Goal: Transaction & Acquisition: Book appointment/travel/reservation

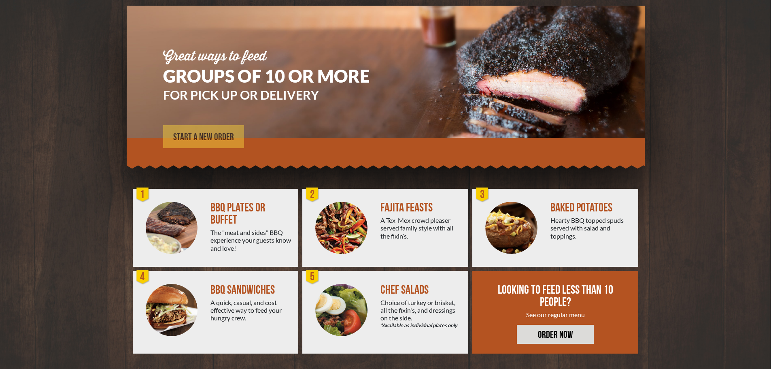
scroll to position [58, 0]
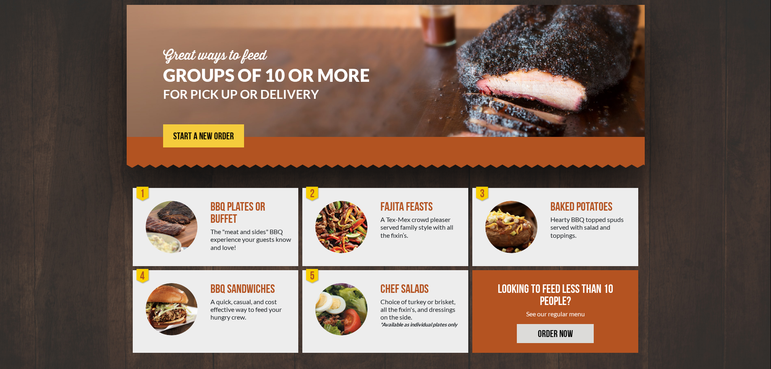
click at [159, 224] on img at bounding box center [172, 227] width 52 height 52
click at [239, 203] on div "BBQ PLATES OR BUFFET" at bounding box center [250, 213] width 81 height 24
click at [208, 134] on span "START A NEW ORDER" at bounding box center [203, 137] width 61 height 10
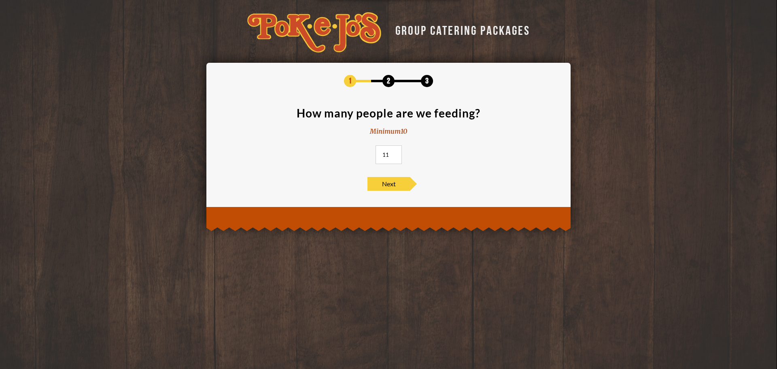
click at [395, 151] on input "11" at bounding box center [389, 154] width 26 height 19
click at [395, 151] on input "12" at bounding box center [389, 154] width 26 height 19
click at [395, 151] on input "13" at bounding box center [389, 154] width 26 height 19
click at [395, 151] on input "14" at bounding box center [389, 154] width 26 height 19
click at [395, 151] on input "15" at bounding box center [389, 154] width 26 height 19
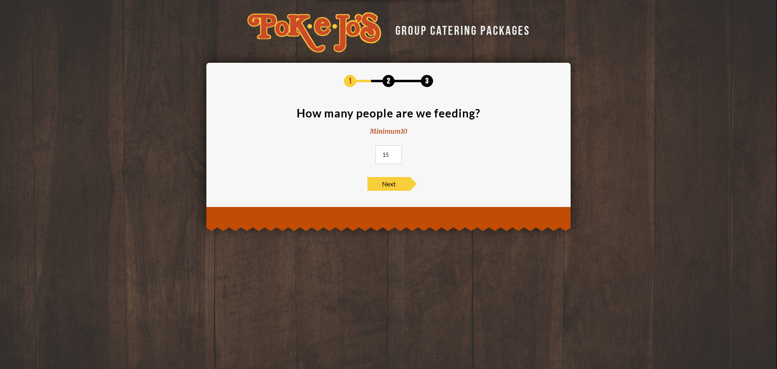
drag, startPoint x: 390, startPoint y: 154, endPoint x: 368, endPoint y: 157, distance: 22.2
click at [377, 157] on input "15" at bounding box center [389, 154] width 26 height 19
type input "30"
click at [382, 176] on div "1 2 3 How many people are we feeding? Minimum 10 30 Next" at bounding box center [389, 133] width 340 height 116
click at [381, 178] on span "Next" at bounding box center [389, 184] width 43 height 14
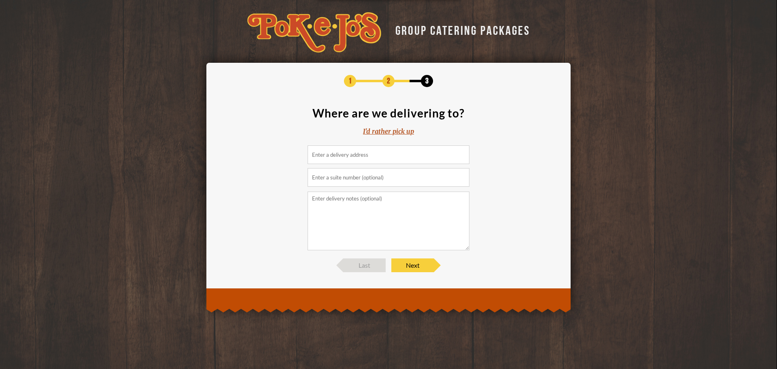
click at [392, 150] on input at bounding box center [389, 154] width 162 height 19
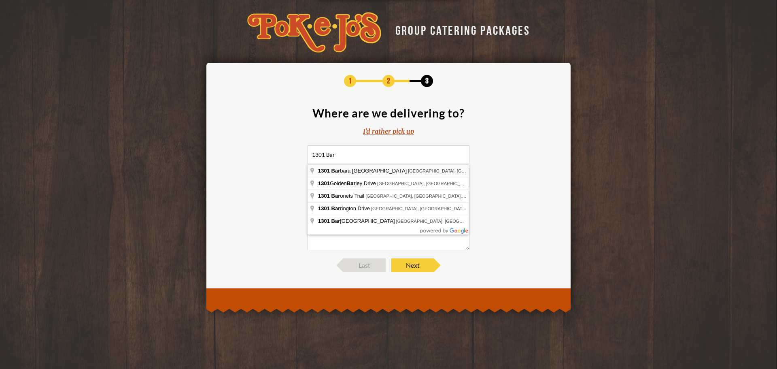
type input "1301 Barbara Jordan Boulevard, Austin, TX, USA"
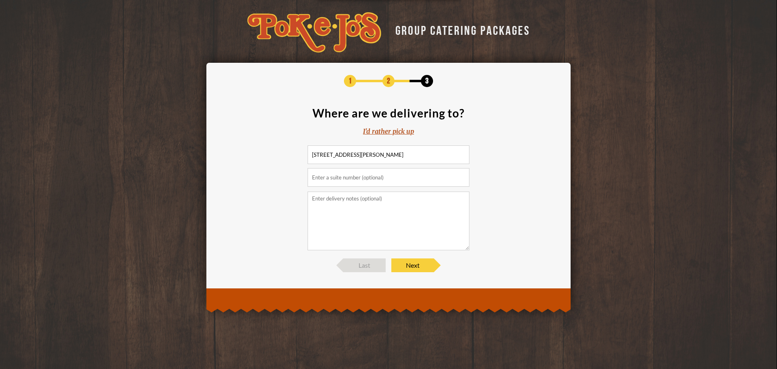
click at [388, 169] on input "text" at bounding box center [389, 177] width 162 height 19
type input "Suite 400"
click at [381, 202] on textarea at bounding box center [389, 220] width 162 height 59
type textarea "Austin Pediatric Surgery 4th floor of strictly pediatrics building Suite 400"
click at [400, 267] on span "Next" at bounding box center [412, 265] width 43 height 14
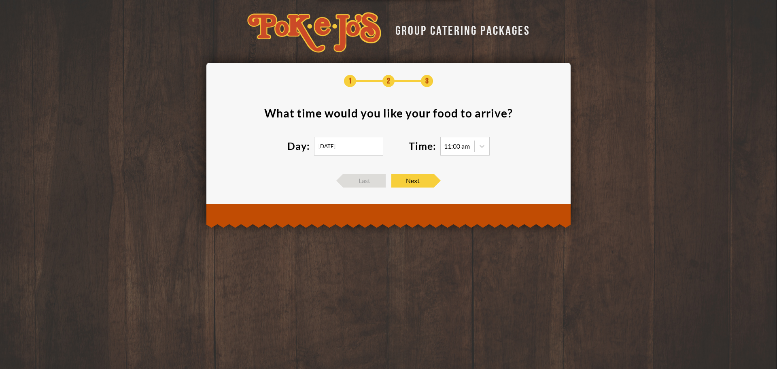
click at [363, 147] on input "09/06/2025" at bounding box center [348, 146] width 69 height 19
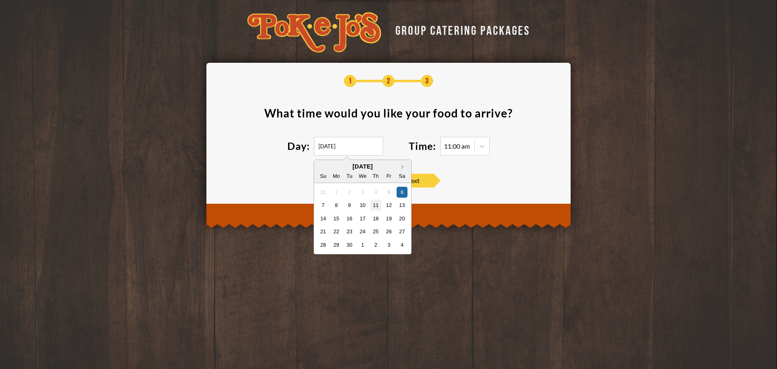
click at [375, 207] on div "11" at bounding box center [375, 205] width 11 height 11
type input "09/11/2025"
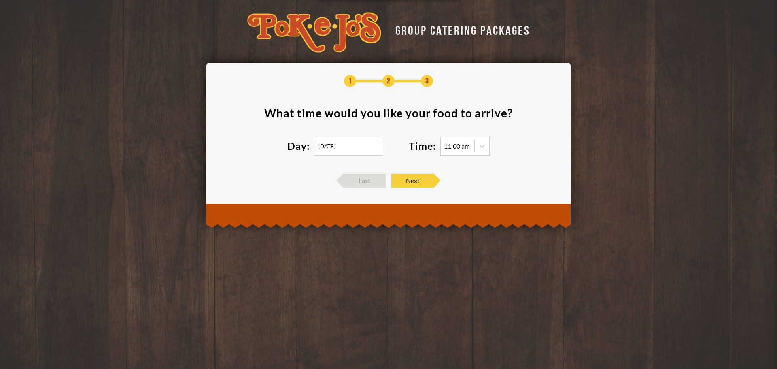
click at [461, 146] on div "11:00 am" at bounding box center [457, 146] width 26 height 6
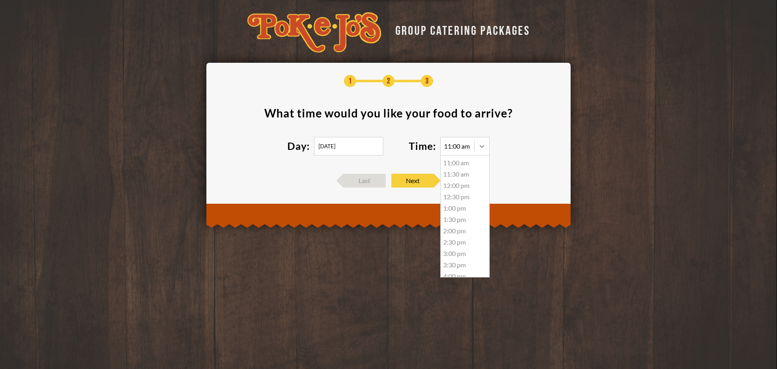
click at [478, 147] on div at bounding box center [482, 146] width 15 height 15
click at [500, 163] on section "What time would you like your food to arrive ? Day: 09/11/2025 Time: 11:00 am 1…" at bounding box center [389, 136] width 340 height 58
click at [419, 178] on span "Next" at bounding box center [412, 181] width 43 height 14
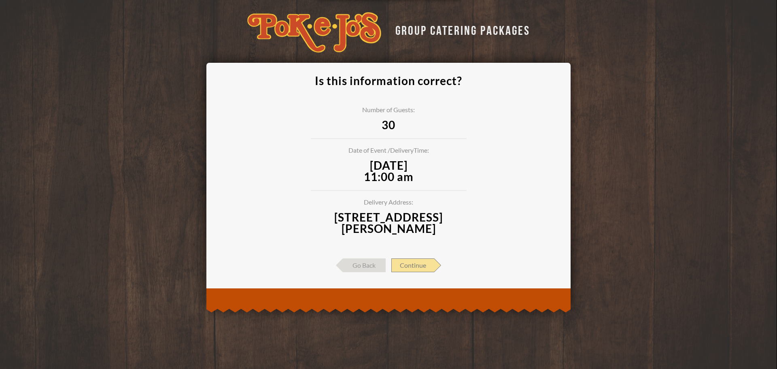
click at [419, 261] on span "Continue" at bounding box center [412, 265] width 43 height 14
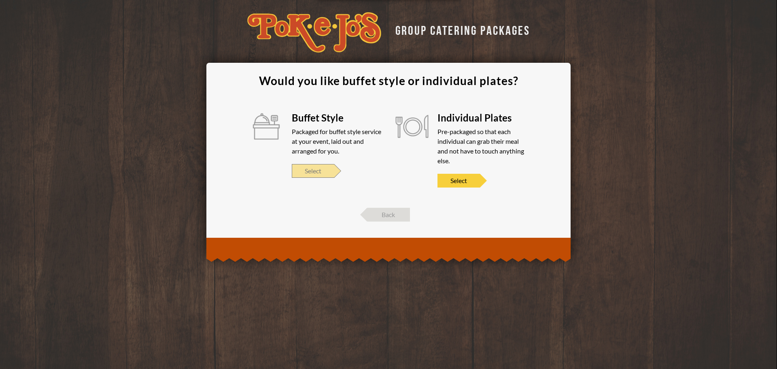
click at [319, 169] on span "Select" at bounding box center [313, 171] width 43 height 14
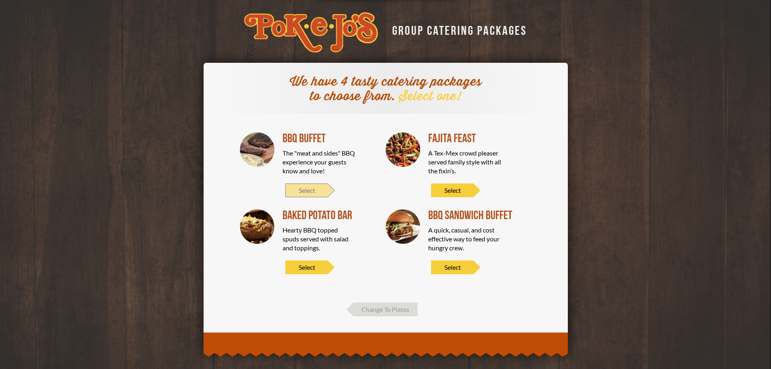
click at [319, 183] on span "Select" at bounding box center [306, 190] width 43 height 14
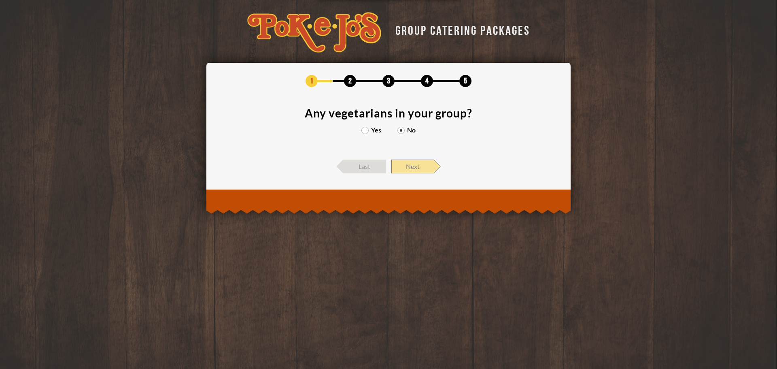
click at [410, 169] on span "Next" at bounding box center [412, 166] width 43 height 14
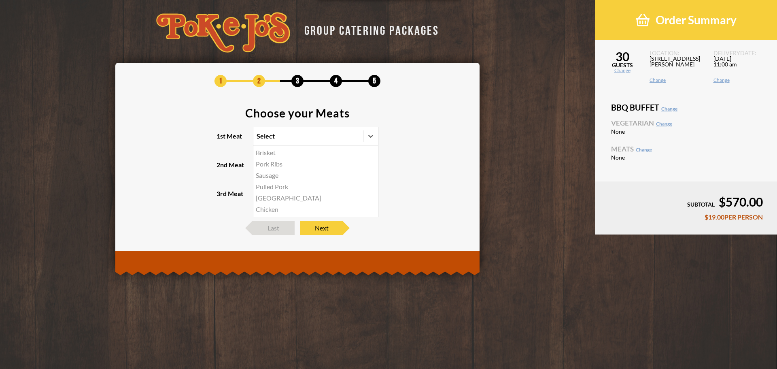
click at [338, 131] on div "Select" at bounding box center [308, 136] width 110 height 18
click at [221, 140] on input "1st Meat option Brisket focused, 1 of 6. 6 results available. Use Up and Down t…" at bounding box center [221, 140] width 0 height 0
click at [272, 154] on div "Brisket" at bounding box center [315, 152] width 125 height 11
click at [221, 140] on input "1st Meat option Brisket focused, 1 of 6. 6 results available. Use Up and Down t…" at bounding box center [221, 140] width 0 height 0
click at [272, 164] on div "Select" at bounding box center [266, 165] width 18 height 6
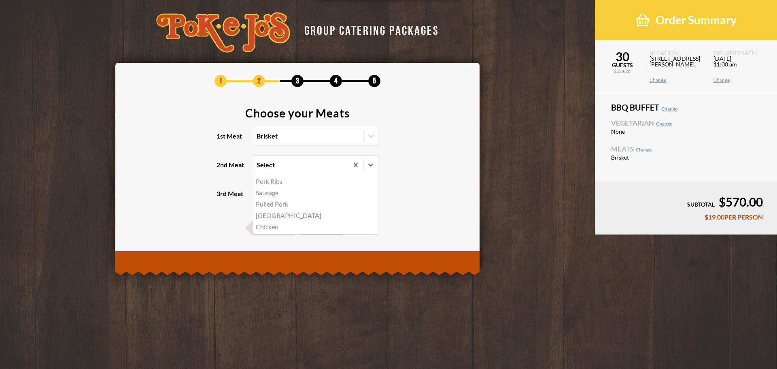
click at [221, 168] on input "2nd Meat option Pork Ribs focused, 1 of 5. 5 results available. Use Up and Down…" at bounding box center [221, 168] width 0 height 0
click at [272, 179] on div "Pork Ribs" at bounding box center [315, 181] width 125 height 11
click at [221, 168] on input "2nd Meat option Pork Ribs focused, 1 of 5. 5 results available. Use Up and Down…" at bounding box center [221, 168] width 0 height 0
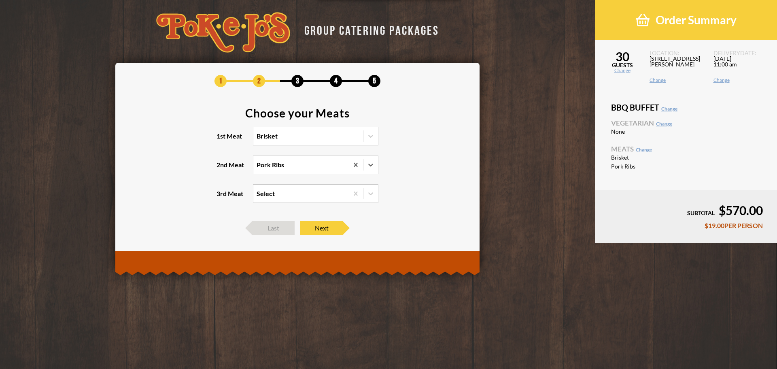
click at [282, 194] on div "Select" at bounding box center [300, 194] width 95 height 18
click at [221, 197] on input "3rd Meat Select" at bounding box center [221, 197] width 0 height 0
click at [278, 235] on div "Turkey +$2.00/PERSON" at bounding box center [315, 232] width 125 height 11
click at [221, 197] on input "3rd Meat option Turkey focused, 3 of 4. 4 results available. Use Up and Down to…" at bounding box center [221, 197] width 0 height 0
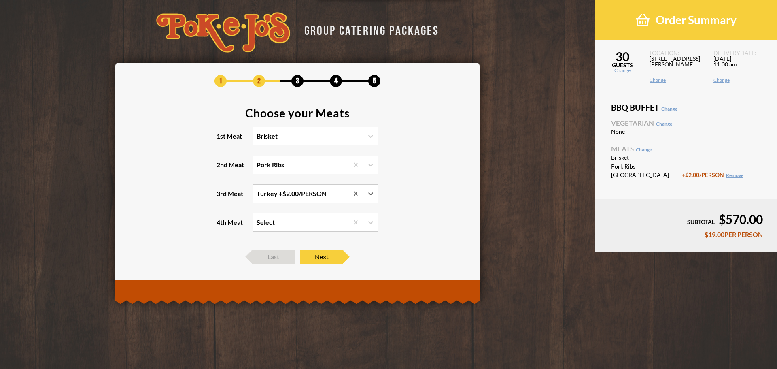
click at [287, 225] on div "Select" at bounding box center [300, 222] width 95 height 18
click at [221, 226] on input "4th Meat Select" at bounding box center [221, 226] width 0 height 0
click at [289, 261] on div "Chicken +$2.00/PERSON" at bounding box center [315, 261] width 125 height 11
click at [221, 226] on input "4th Meat option Chicken focused, 3 of 3. 3 results available. Use Up and Down t…" at bounding box center [221, 226] width 0 height 0
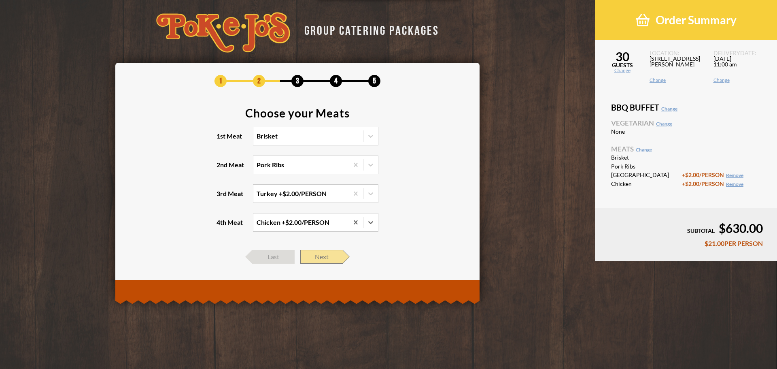
click at [307, 256] on span "Next" at bounding box center [321, 257] width 43 height 14
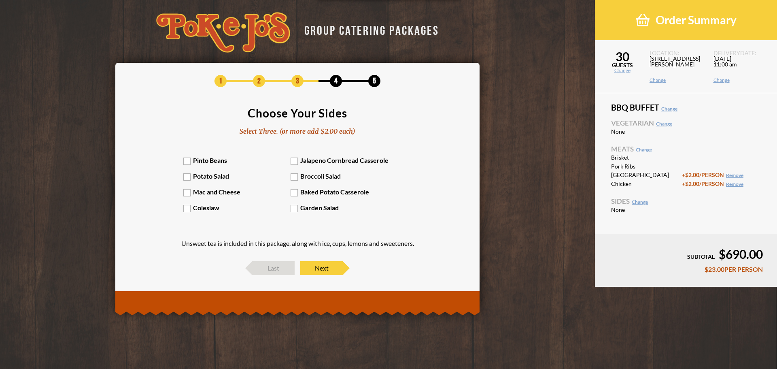
click at [349, 160] on label "Jalapeno Cornbread Casserole" at bounding box center [345, 160] width 108 height 8
click at [0, 0] on input "Jalapeno Cornbread Casserole" at bounding box center [0, 0] width 0 height 0
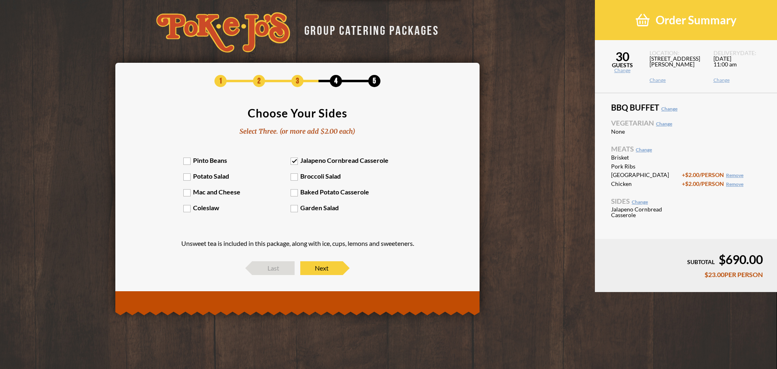
click at [209, 176] on label "Potato Salad" at bounding box center [237, 176] width 108 height 8
click at [0, 0] on input "Potato Salad" at bounding box center [0, 0] width 0 height 0
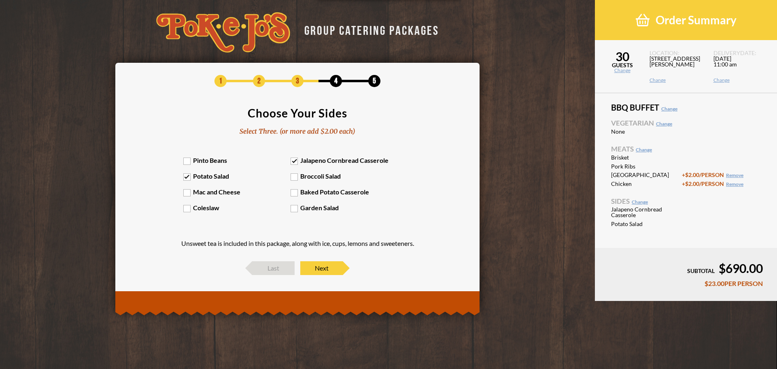
click at [191, 159] on label "Pinto Beans" at bounding box center [237, 160] width 108 height 8
click at [0, 0] on input "Pinto Beans" at bounding box center [0, 0] width 0 height 0
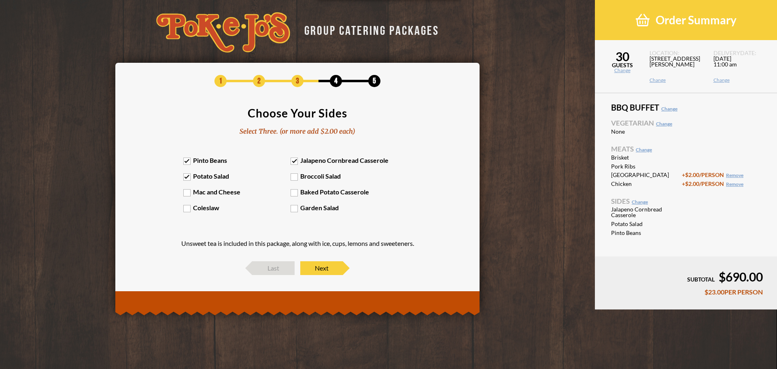
click at [304, 194] on label "Baked Potato Casserole" at bounding box center [345, 192] width 108 height 8
click at [0, 0] on input "Baked Potato Casserole" at bounding box center [0, 0] width 0 height 0
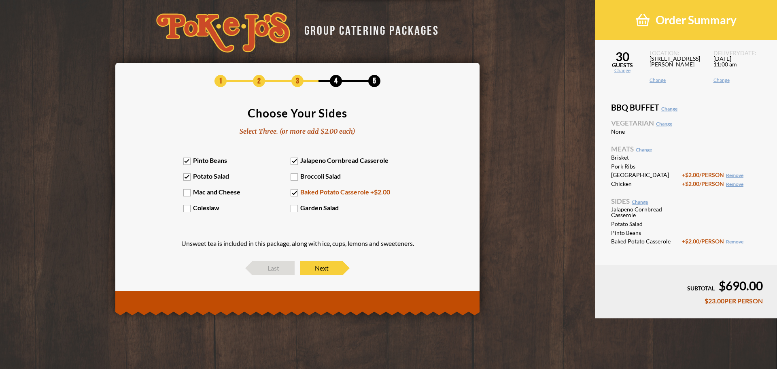
click at [198, 188] on label "Mac and Cheese" at bounding box center [237, 192] width 108 height 8
click at [0, 0] on input "Mac and Cheese" at bounding box center [0, 0] width 0 height 0
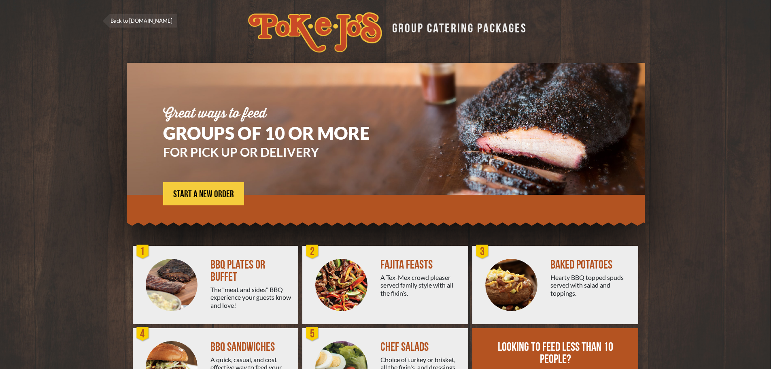
scroll to position [58, 0]
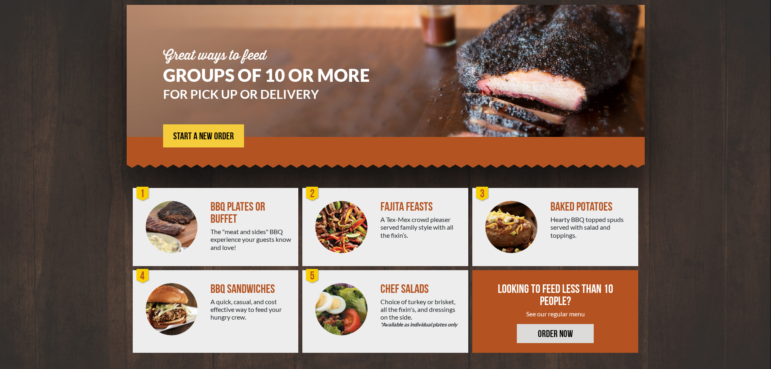
click at [706, 136] on section "Great ways to feed GROUPS OF 10 OR MORE FOR PICK UP OR DELIVERY START A NEW ORD…" at bounding box center [385, 187] width 771 height 364
